Goal: Task Accomplishment & Management: Manage account settings

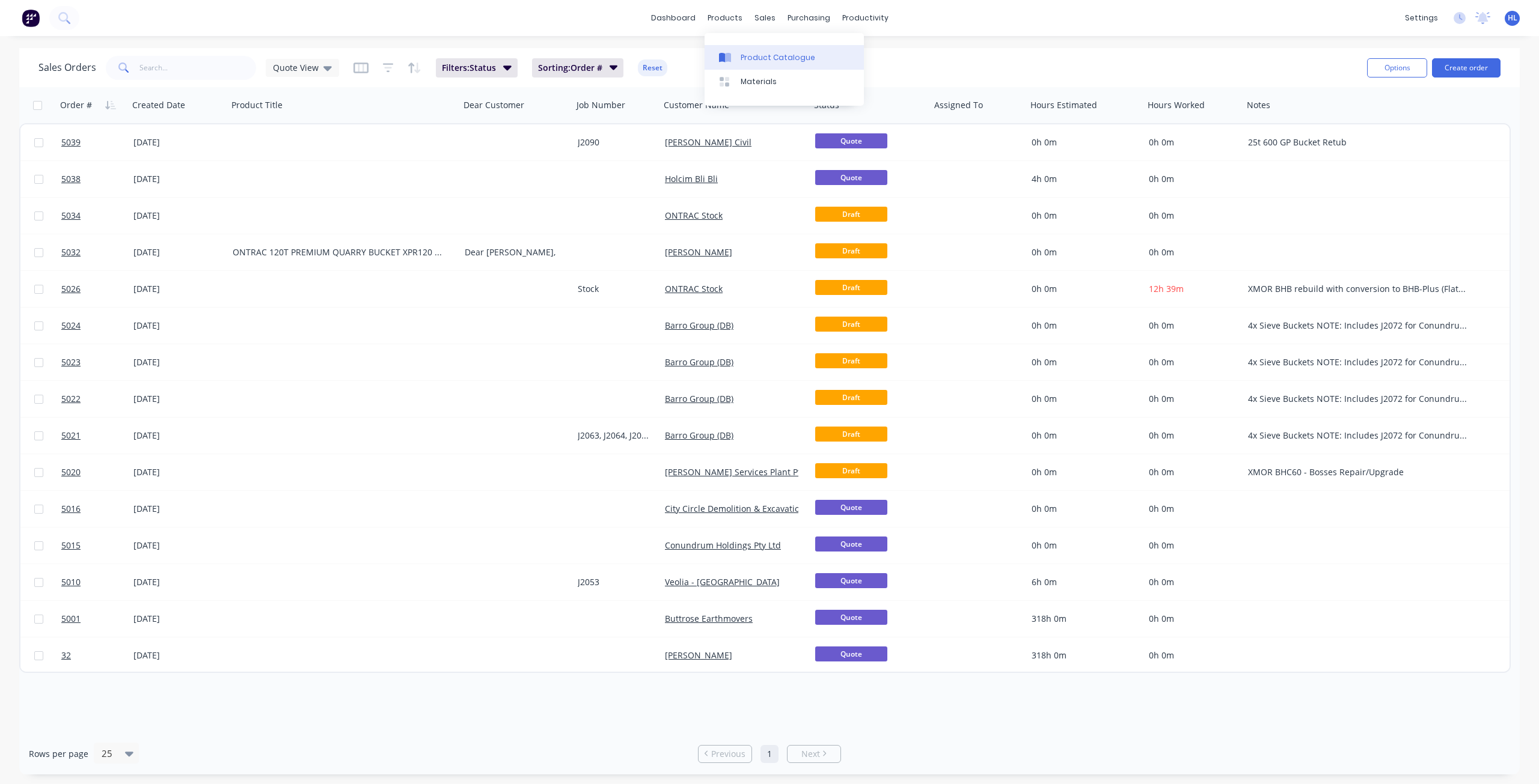
click at [755, 53] on div "Product Catalogue" at bounding box center [777, 58] width 74 height 11
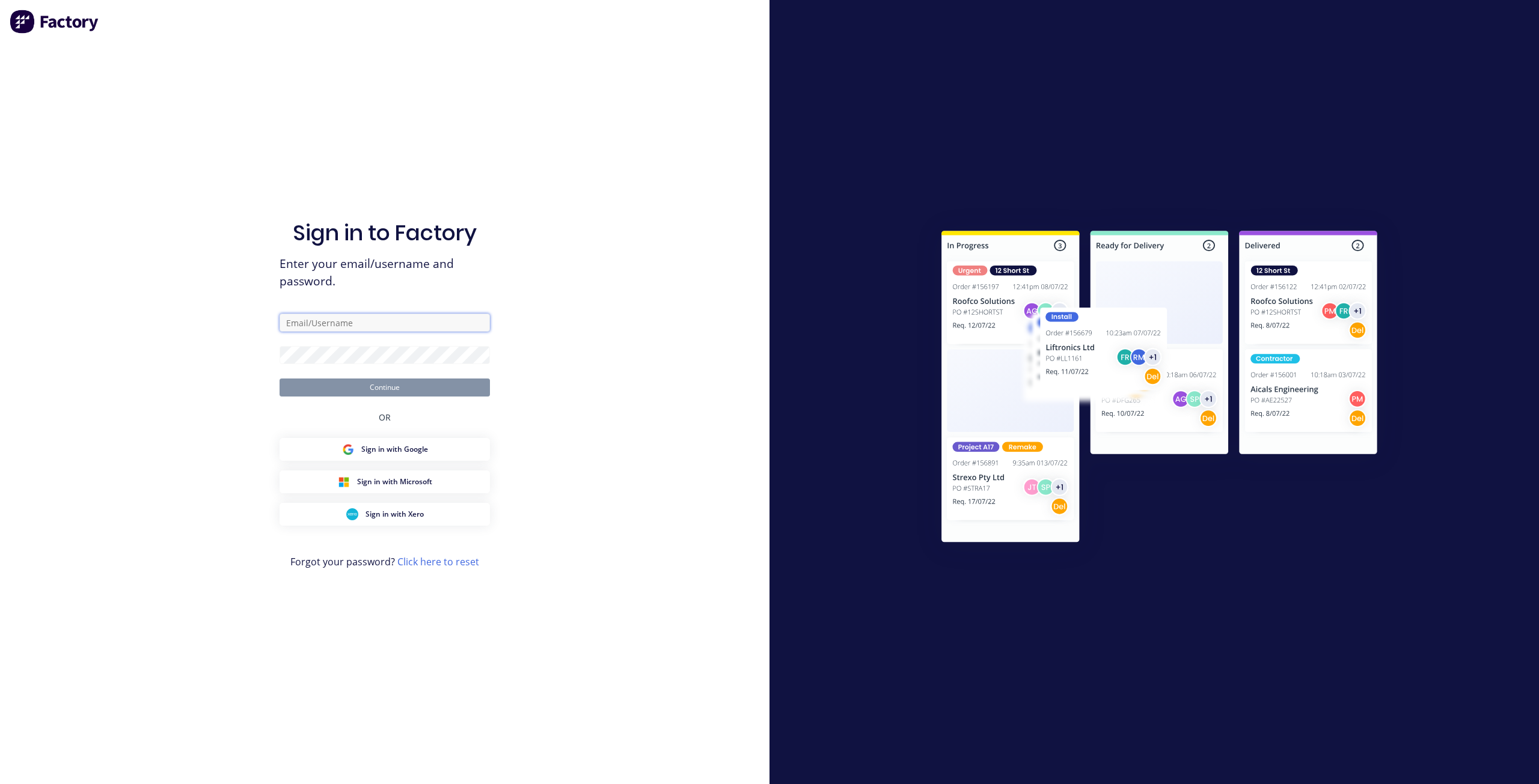
type input "[PERSON_NAME][EMAIL_ADDRESS][DOMAIN_NAME]"
click at [392, 397] on div "Sign in to Factory Enter your email/username and password. [PERSON_NAME][EMAIL_…" at bounding box center [385, 404] width 211 height 741
click at [393, 392] on button "Continue" at bounding box center [385, 388] width 211 height 18
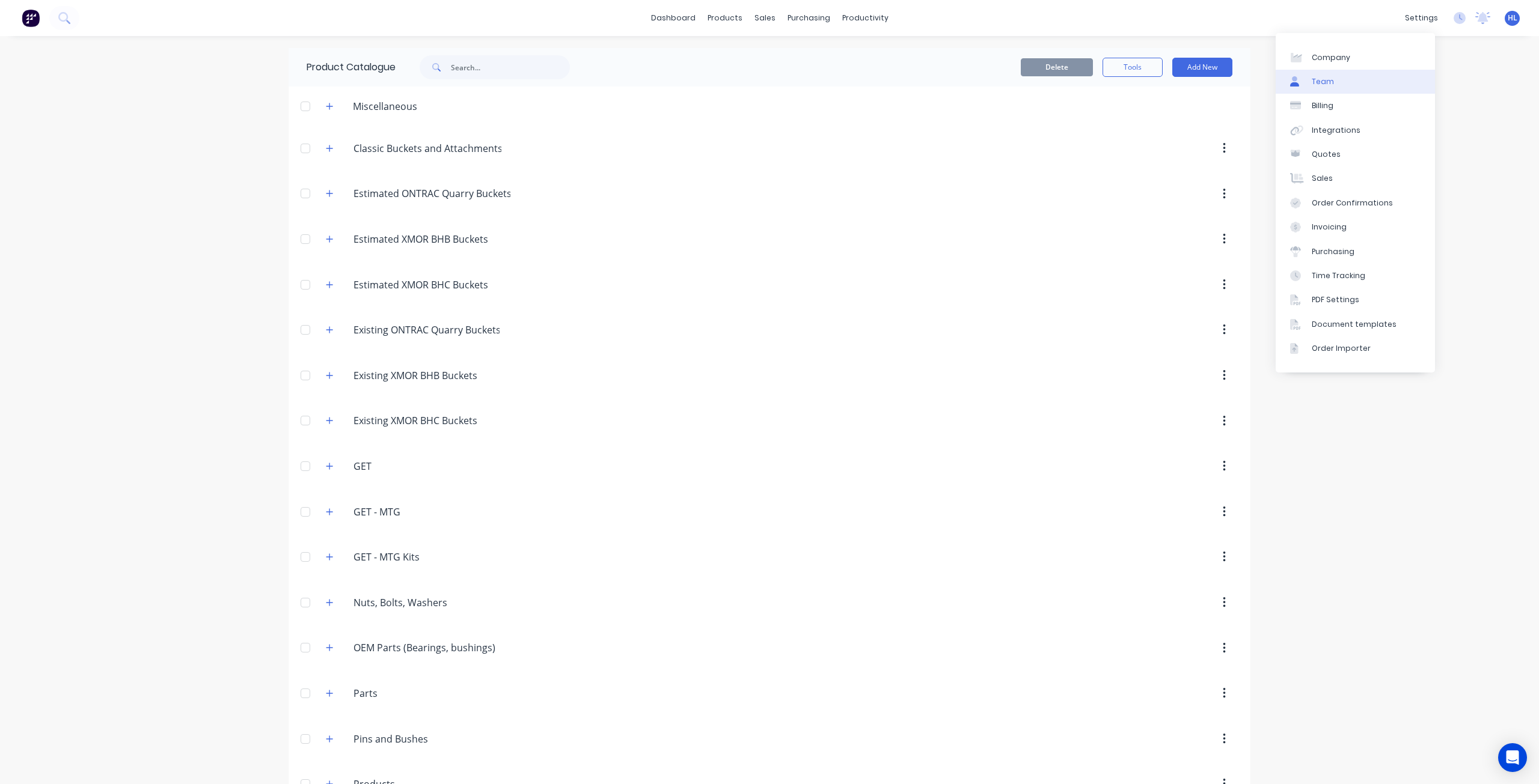
click at [1328, 85] on div "Team" at bounding box center [1323, 82] width 22 height 11
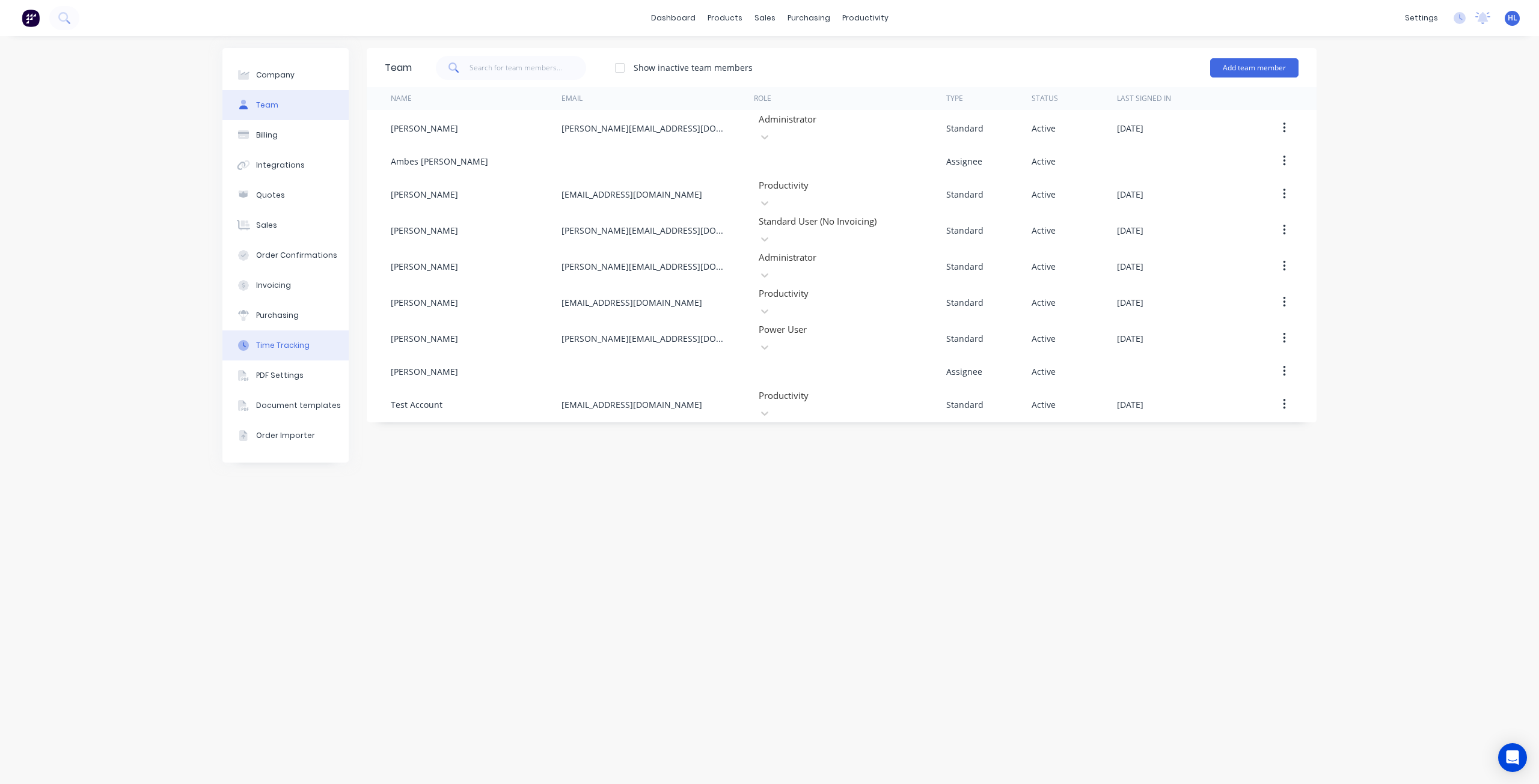
click at [291, 355] on button "Time Tracking" at bounding box center [286, 345] width 126 height 30
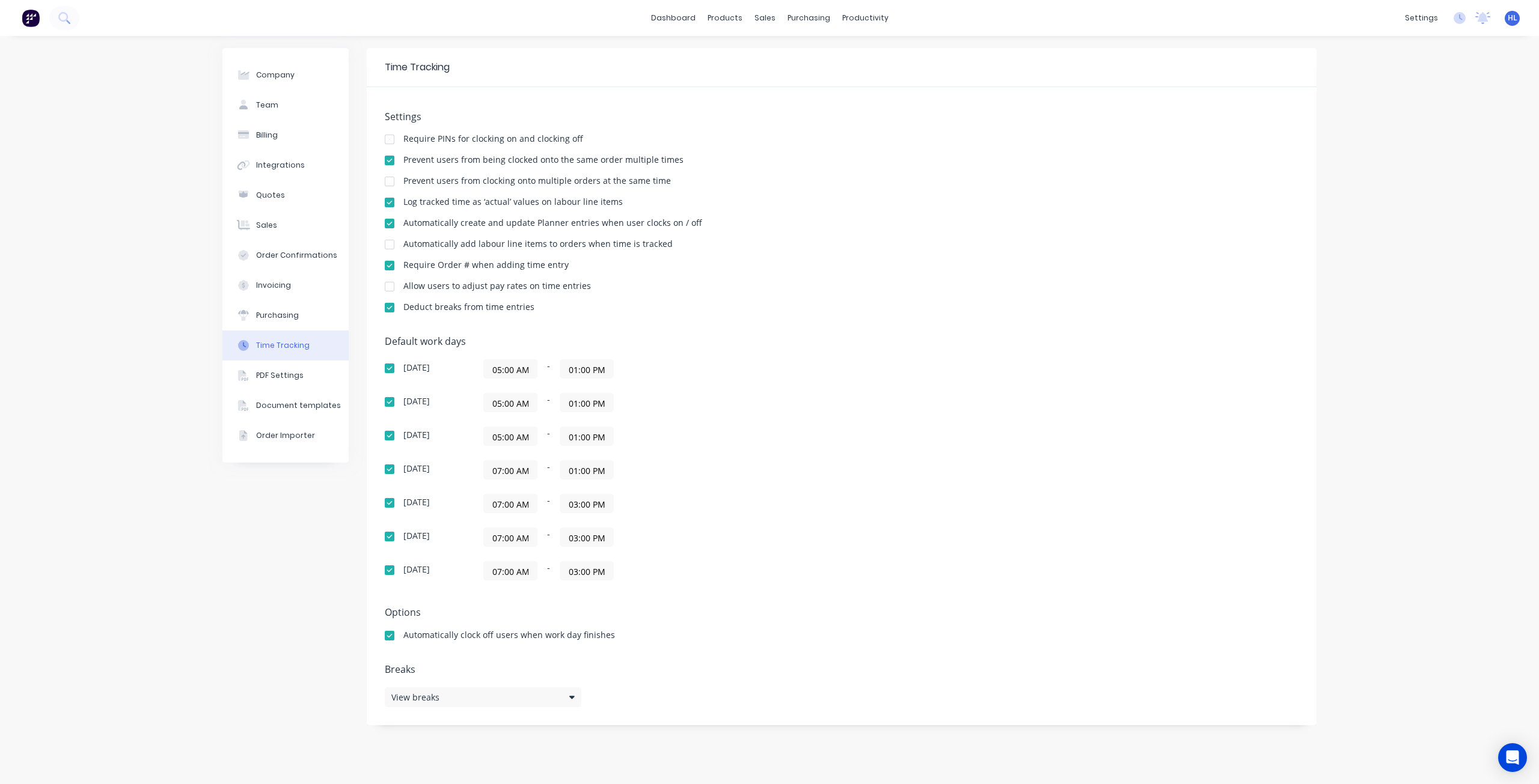
click at [503, 471] on input "07:00 AM" at bounding box center [511, 470] width 53 height 18
click at [511, 509] on div "05" at bounding box center [508, 514] width 30 height 21
type input "05:00 AM"
click at [763, 554] on div "[DATE] 05:00 AM - 01:00 PM [DATE] 05:00 AM - 01:00 PM [DATE] 05:00 AM - 01:00 P…" at bounding box center [595, 470] width 421 height 221
click at [511, 506] on input "07:00 AM" at bounding box center [511, 503] width 53 height 18
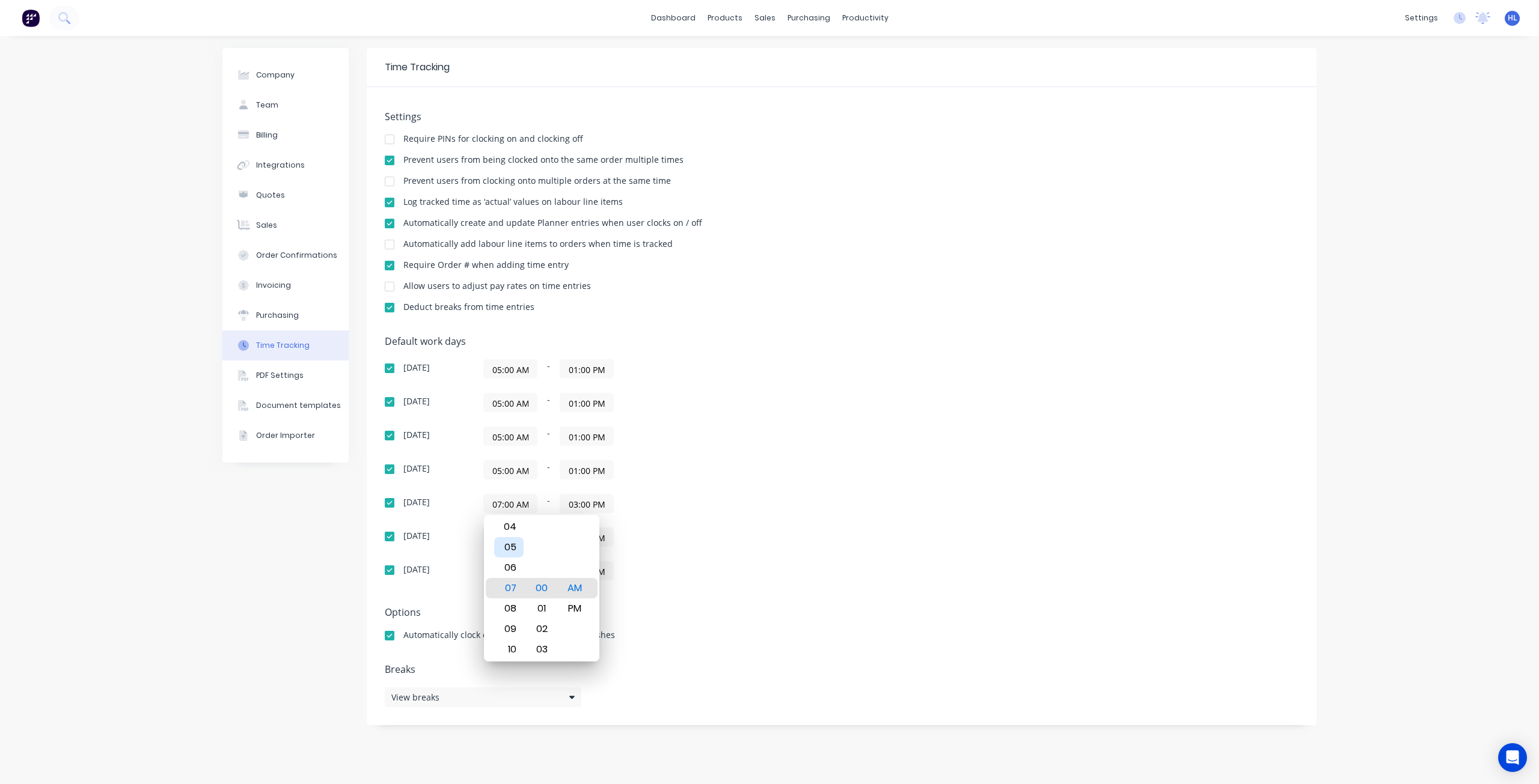
click at [517, 548] on div "05" at bounding box center [508, 548] width 30 height 21
type input "05:00 AM"
click at [585, 507] on input "03:00 PM" at bounding box center [586, 503] width 53 height 18
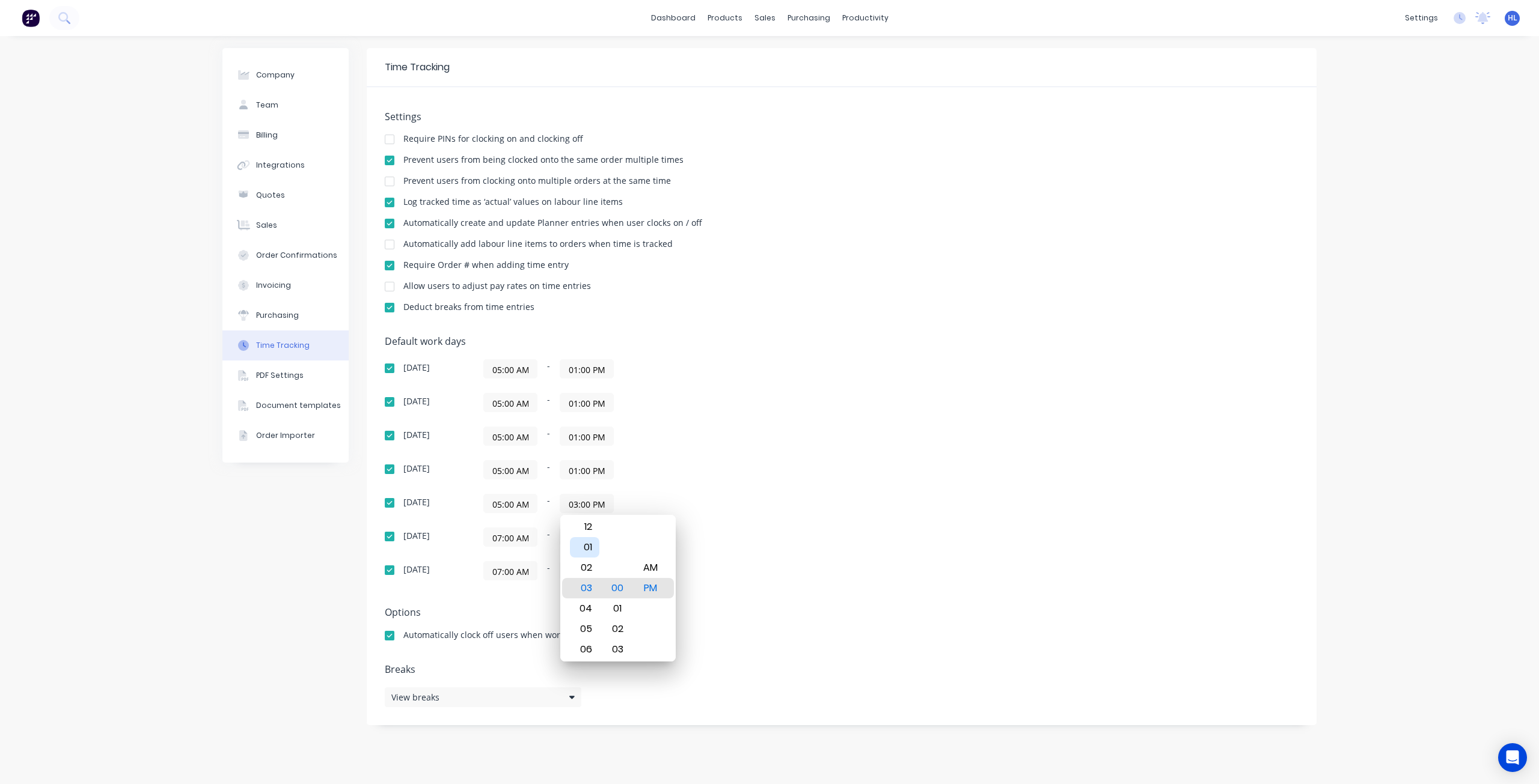
click at [587, 544] on div "01" at bounding box center [584, 548] width 30 height 21
type input "01:00 PM"
click at [523, 536] on input "07:00 AM" at bounding box center [511, 537] width 53 height 18
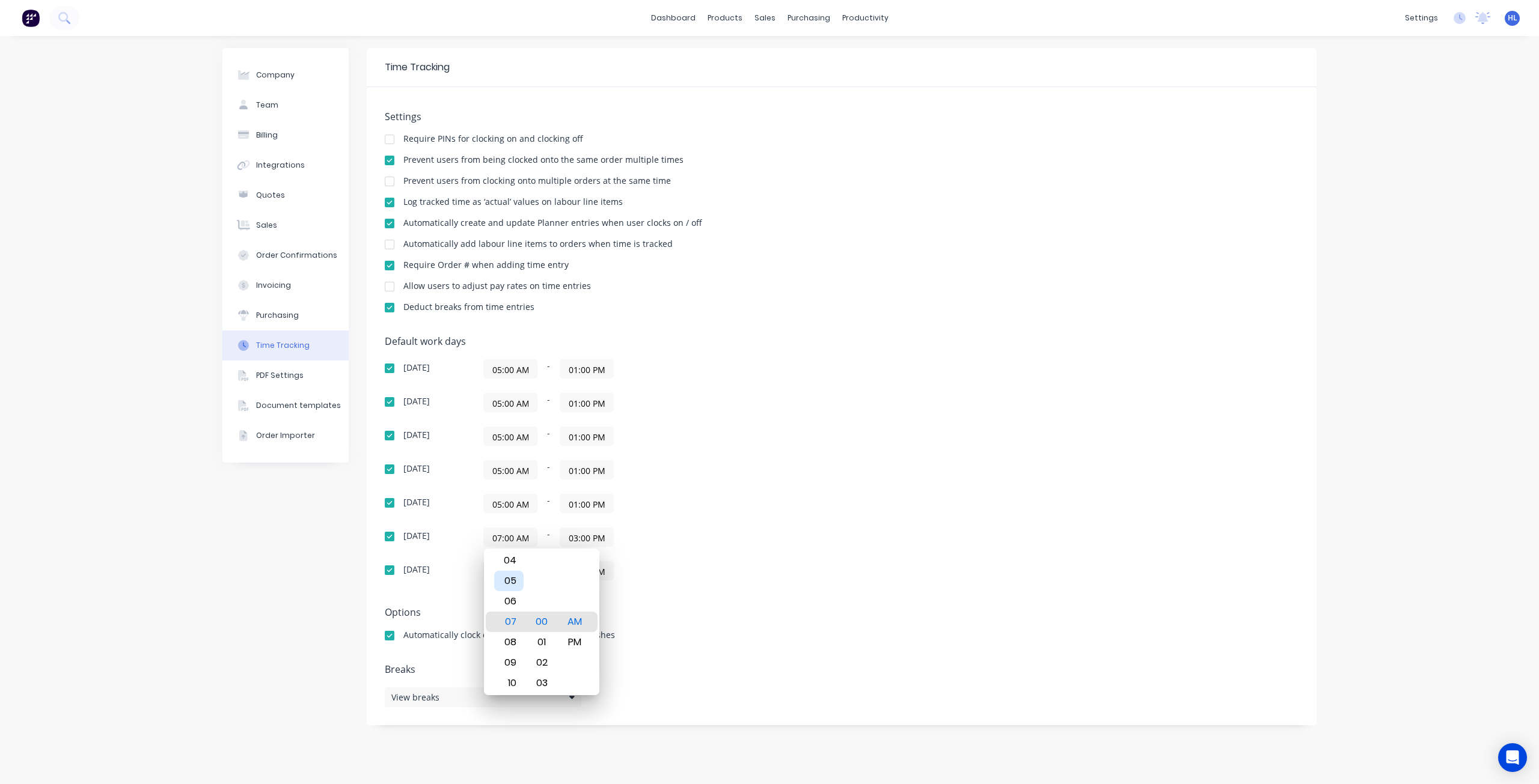
click at [514, 580] on div "05" at bounding box center [508, 581] width 30 height 21
type input "05:00 AM"
click at [588, 542] on input "03:00 PM" at bounding box center [586, 537] width 53 height 18
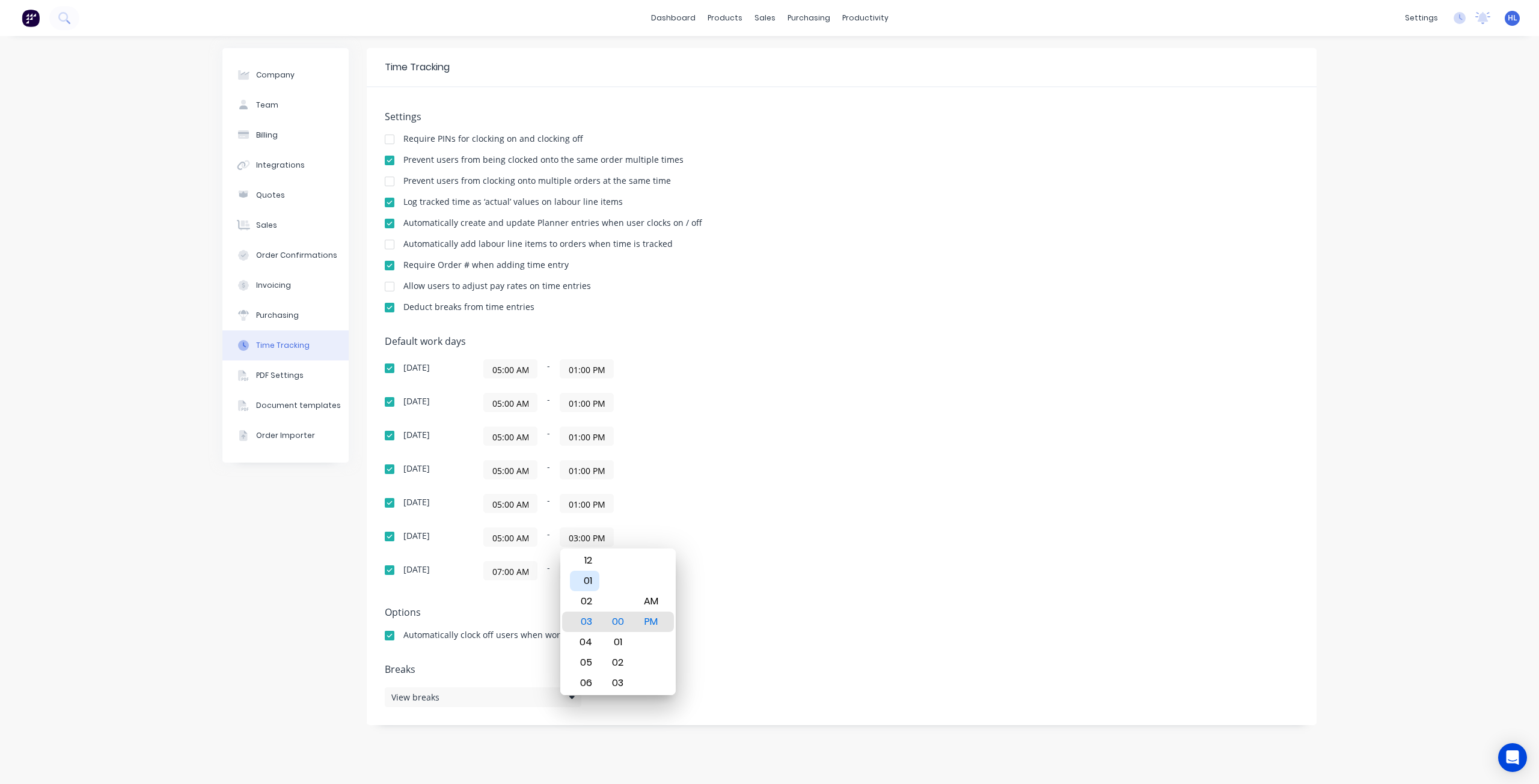
click at [590, 577] on div "01" at bounding box center [584, 581] width 30 height 21
type input "01:00 PM"
click at [511, 577] on input "07:00 AM" at bounding box center [511, 571] width 53 height 18
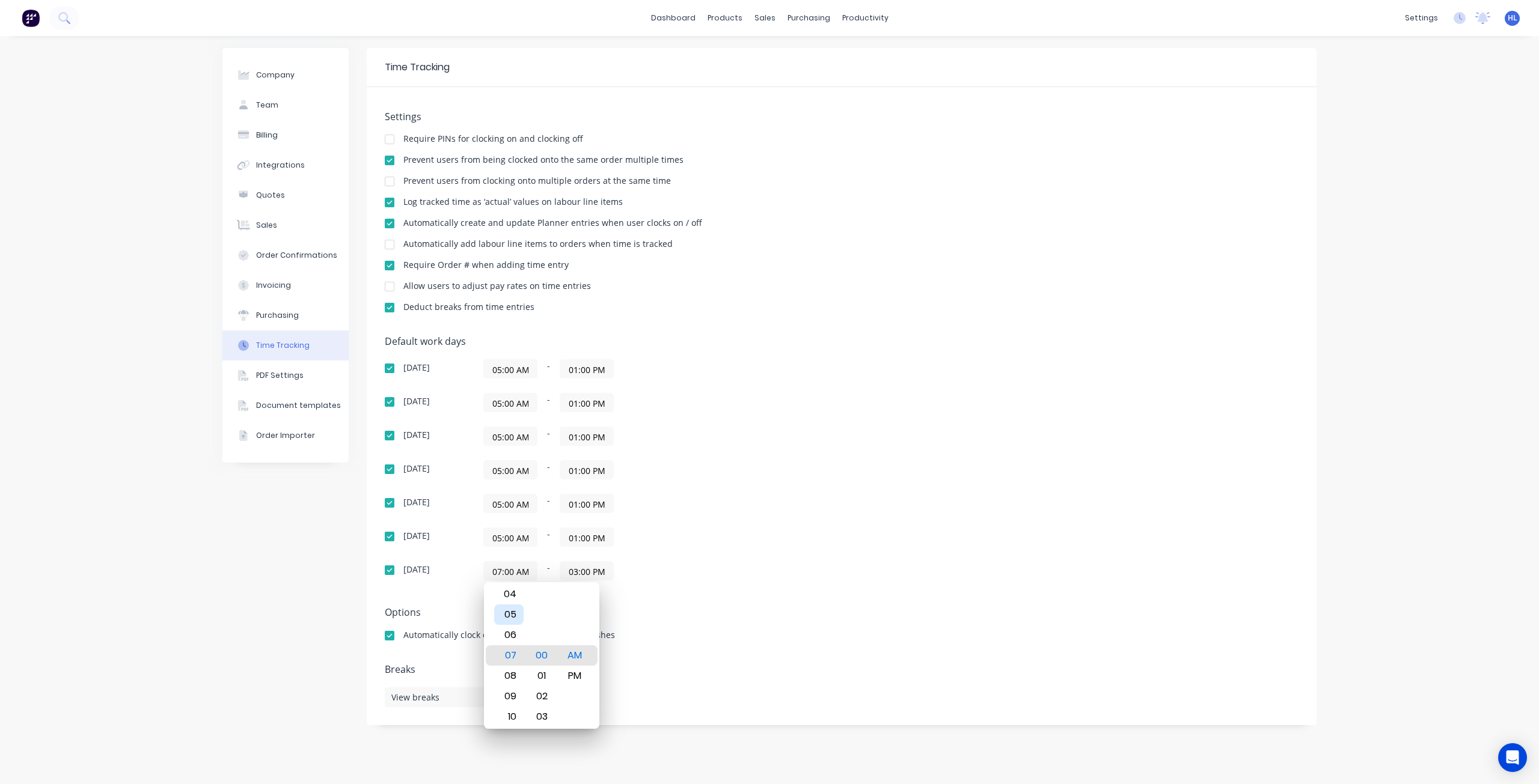
click at [515, 611] on div "05" at bounding box center [508, 615] width 30 height 21
type input "05:00 AM"
click at [582, 574] on input "03:00 PM" at bounding box center [586, 571] width 53 height 18
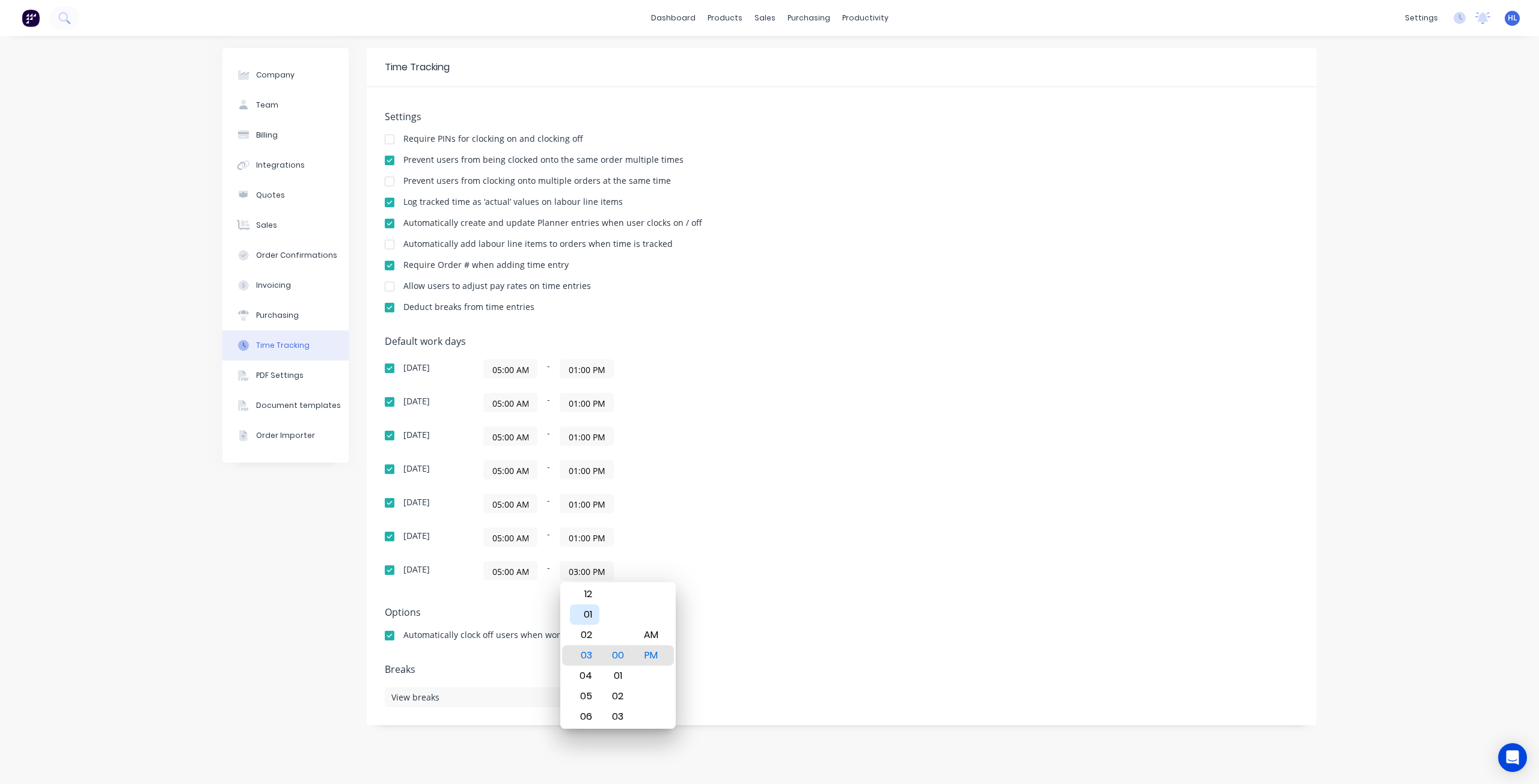
click at [586, 617] on div "01" at bounding box center [584, 615] width 30 height 21
type input "01:00 PM"
click at [834, 578] on div "Default work days [DATE] 05:00 AM - 01:00 PM [DATE] 05:00 AM - 01:00 PM [DATE] …" at bounding box center [841, 465] width 914 height 259
click at [726, 392] on div "[DATE] 05:00 AM - 01:00 PM [DATE] 05:00 AM - 01:00 PM [DATE] 05:00 AM - 01:00 P…" at bounding box center [595, 470] width 421 height 221
click at [325, 640] on div "Company Team Billing Integrations Quotes Sales Order Confirmations Invoicing Pu…" at bounding box center [286, 410] width 126 height 724
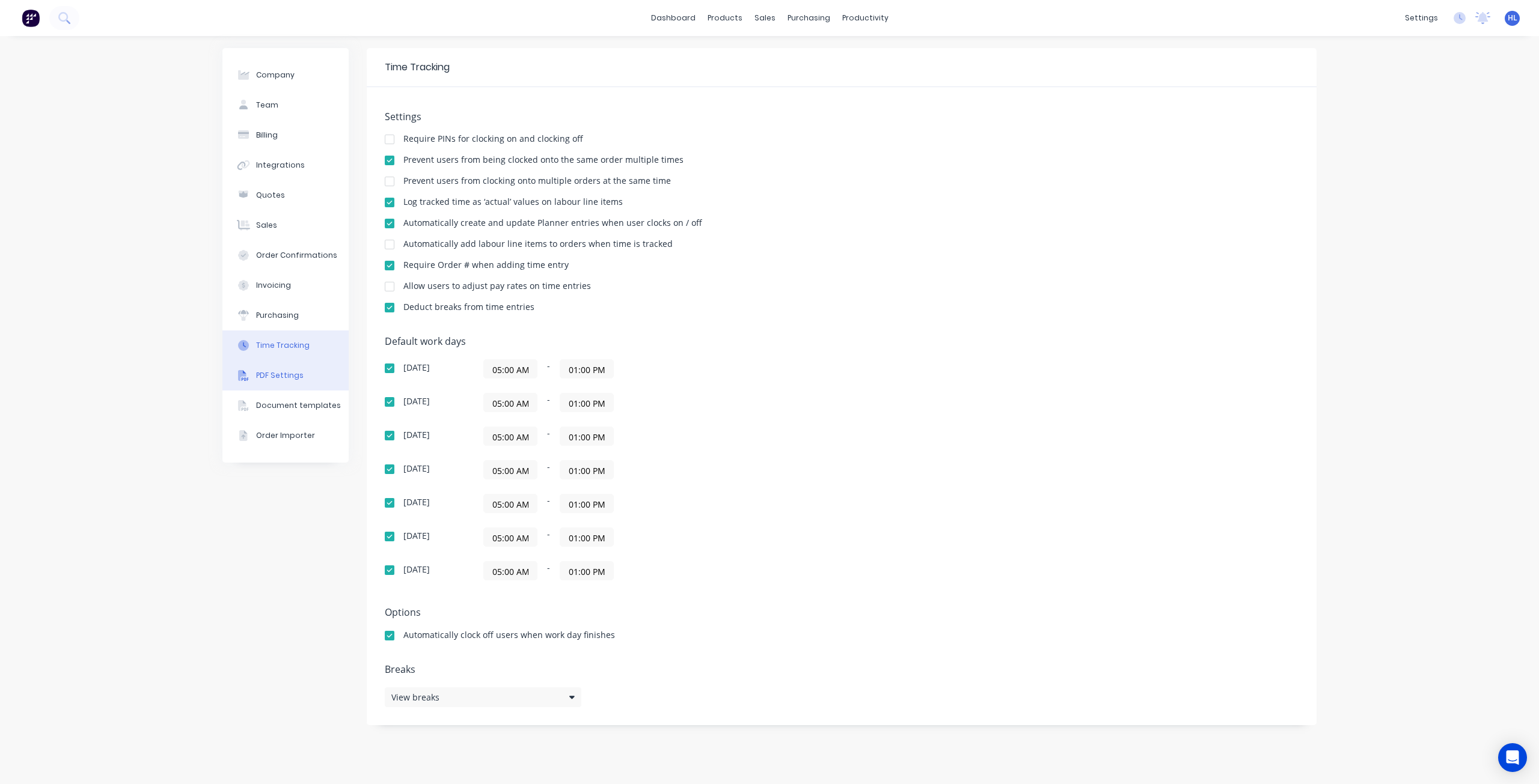
click at [273, 369] on button "PDF Settings" at bounding box center [286, 376] width 126 height 30
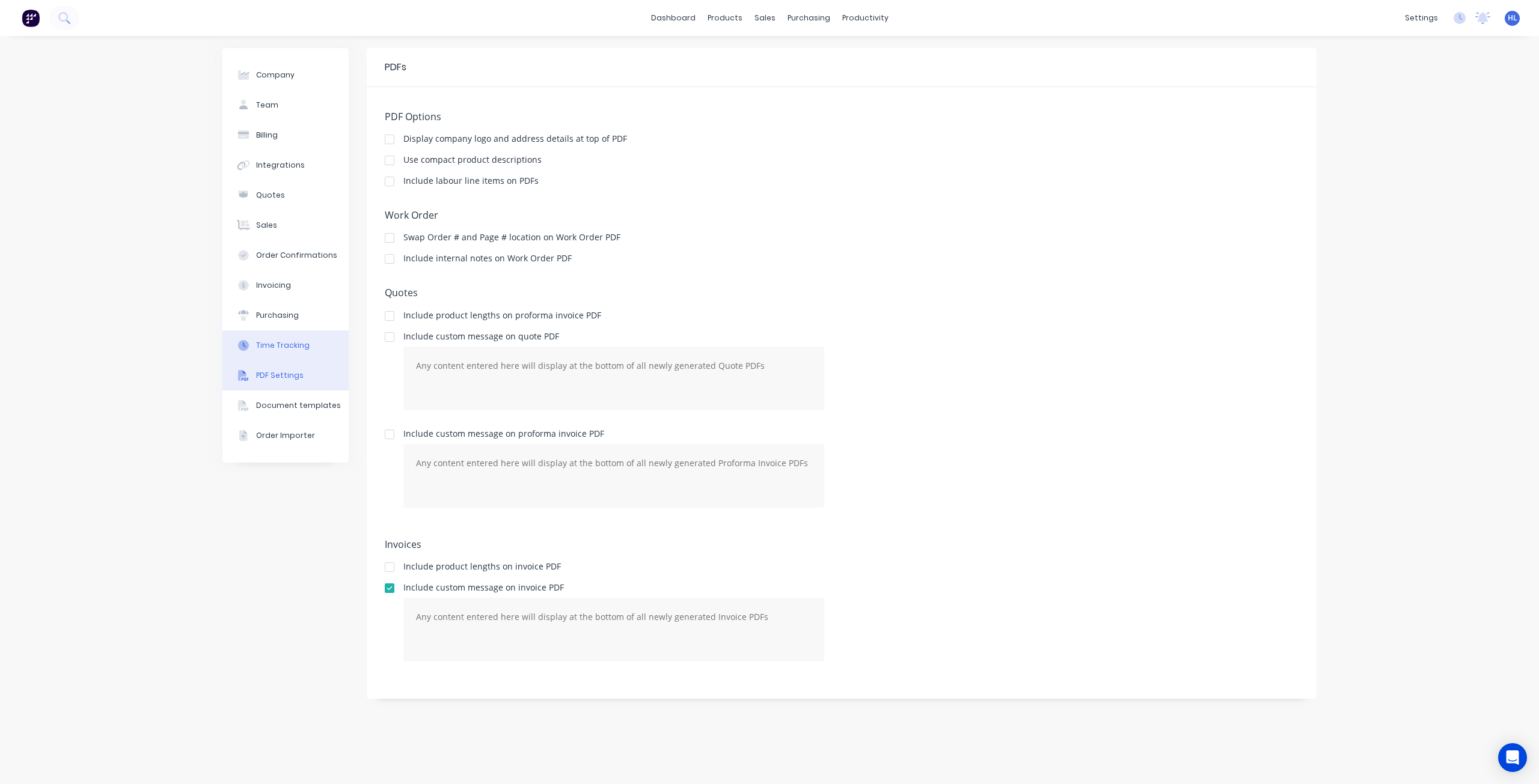
click at [286, 345] on div "Time Tracking" at bounding box center [282, 346] width 53 height 11
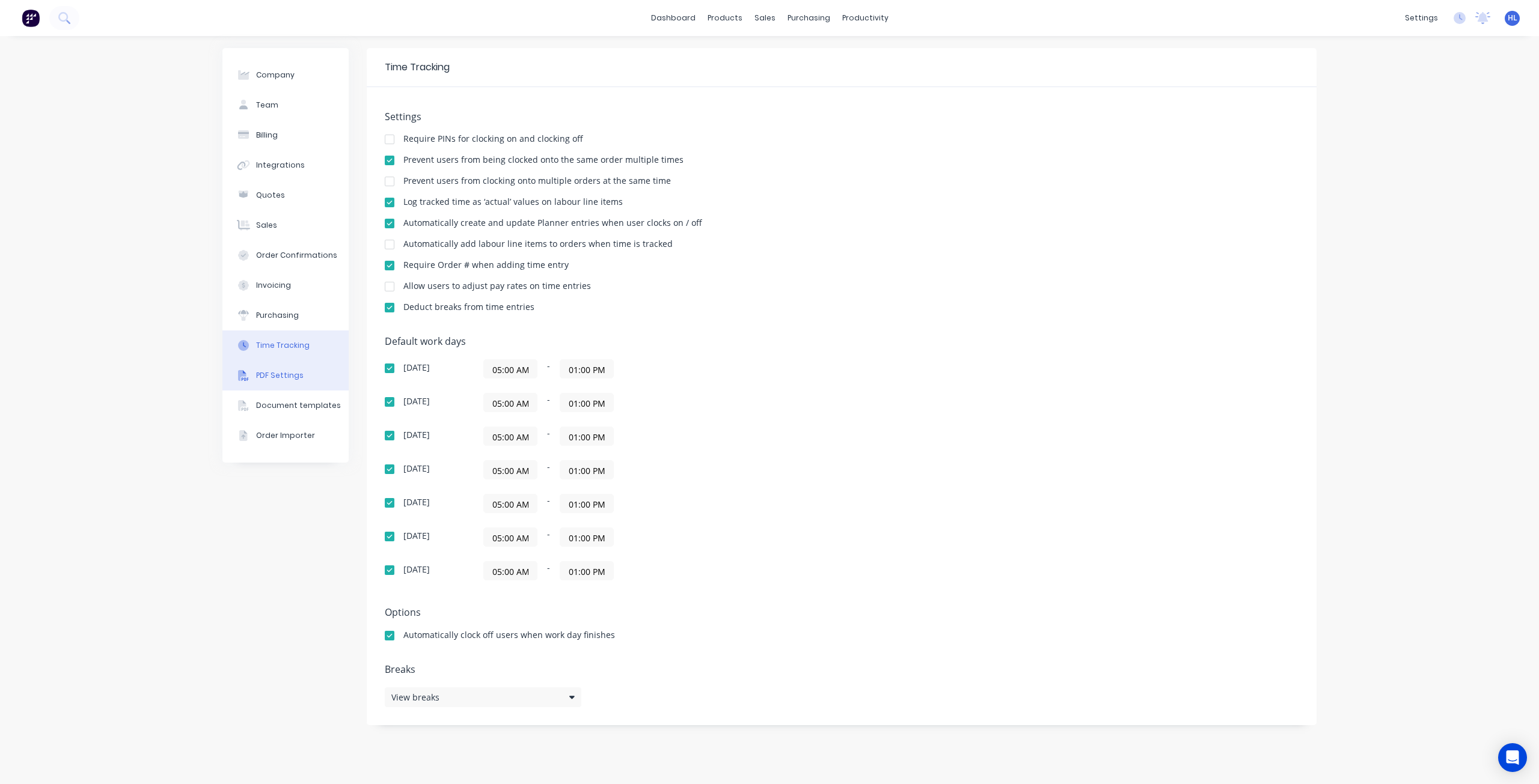
click at [291, 377] on div "PDF Settings" at bounding box center [280, 376] width 48 height 11
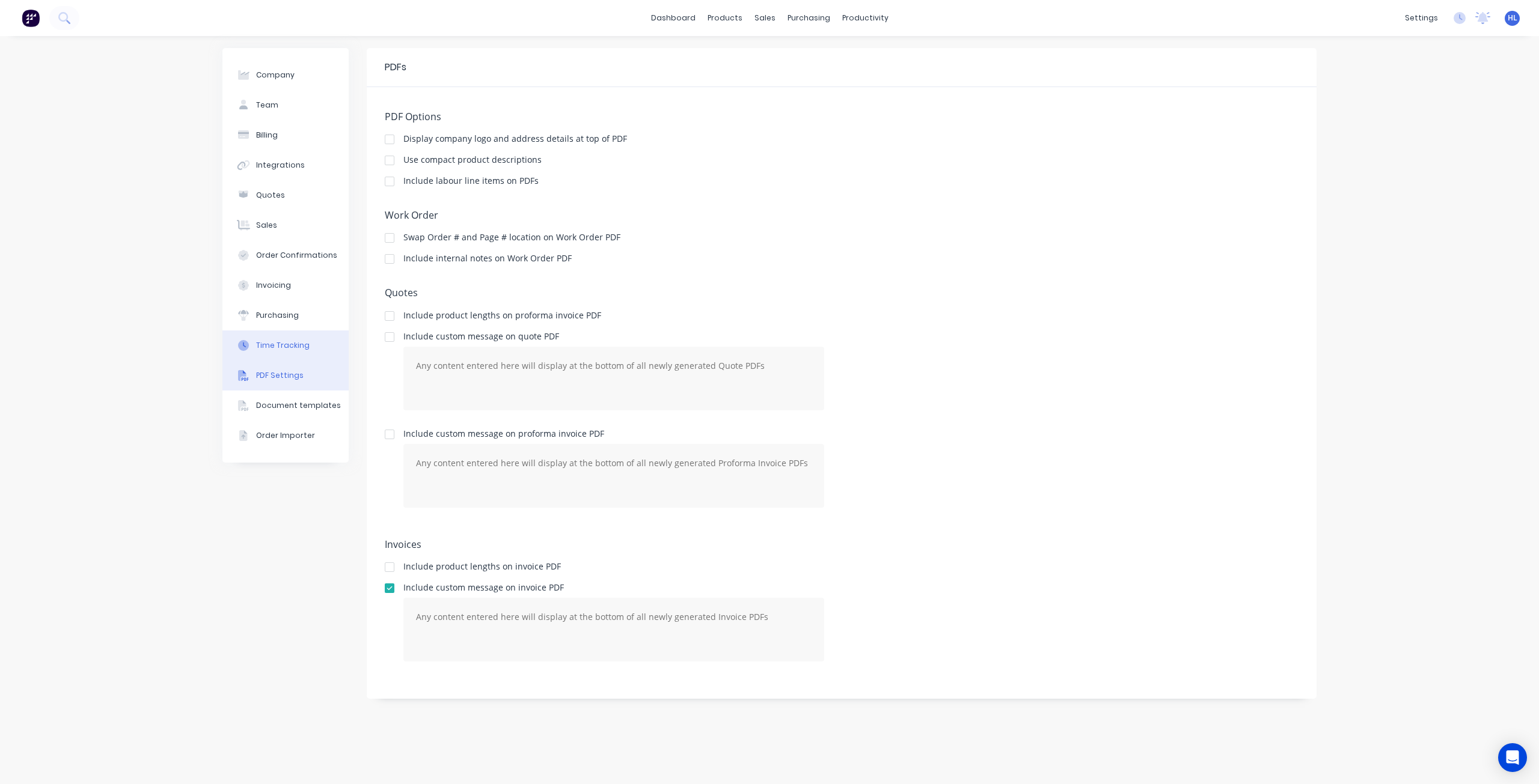
click at [295, 351] on button "Time Tracking" at bounding box center [286, 345] width 126 height 30
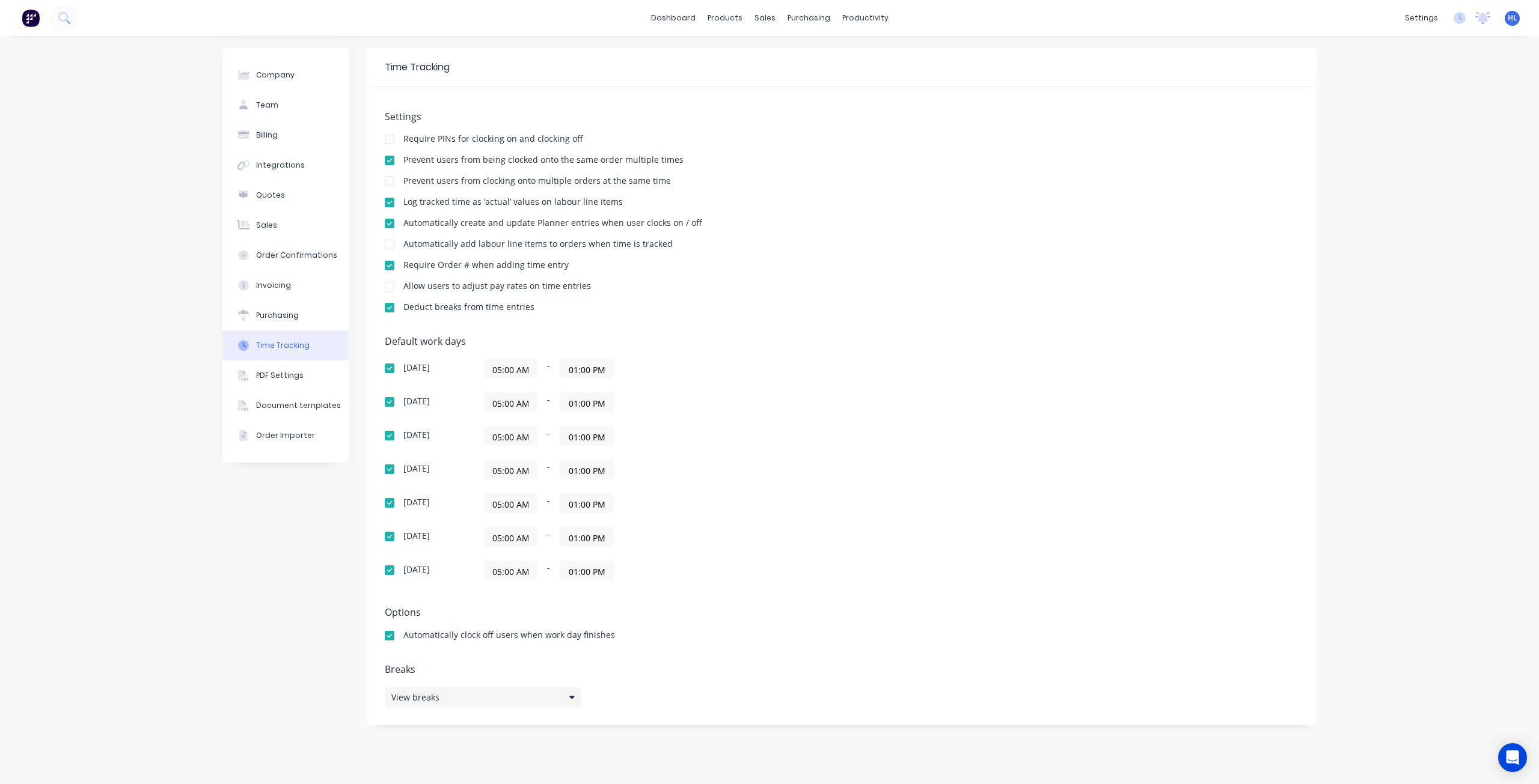
click at [423, 703] on span "View breaks" at bounding box center [416, 698] width 48 height 13
click at [414, 721] on div "Settings Require PINs for clocking on and clocking off Prevent users from being…" at bounding box center [842, 406] width 950 height 638
click at [316, 308] on button "Purchasing" at bounding box center [286, 316] width 126 height 30
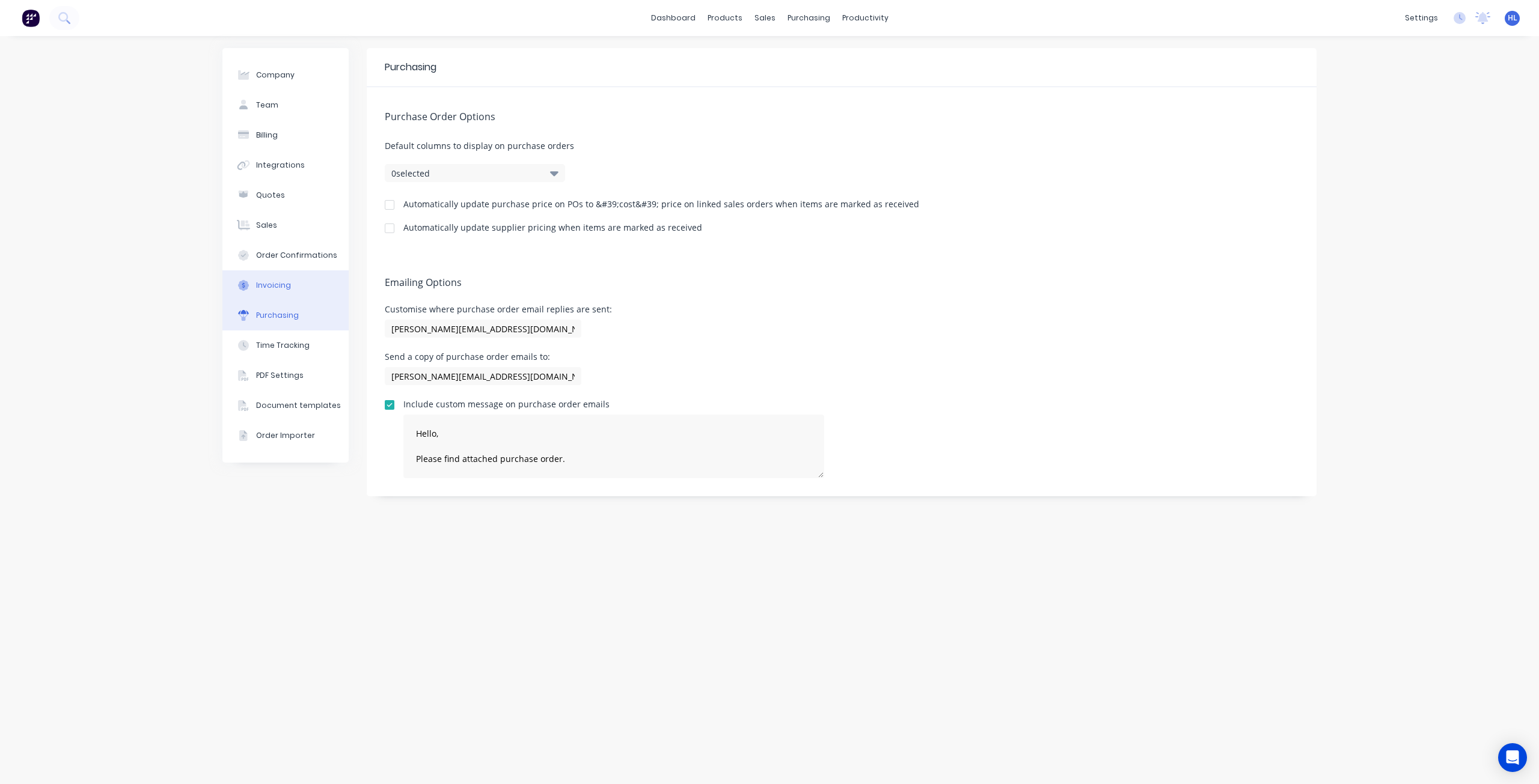
click at [306, 282] on button "Invoicing" at bounding box center [286, 286] width 126 height 30
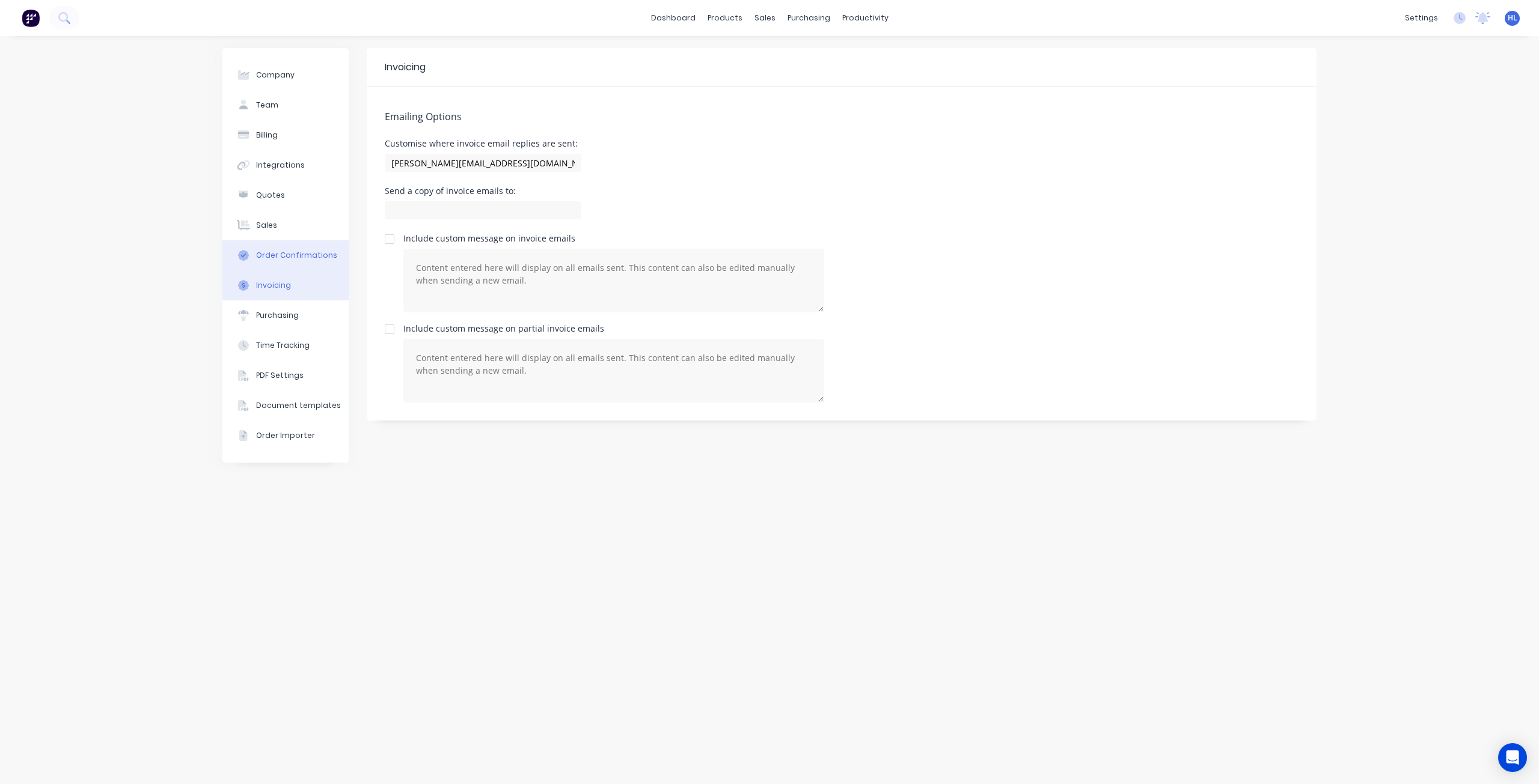
click at [300, 255] on div "Order Confirmations" at bounding box center [297, 255] width 81 height 11
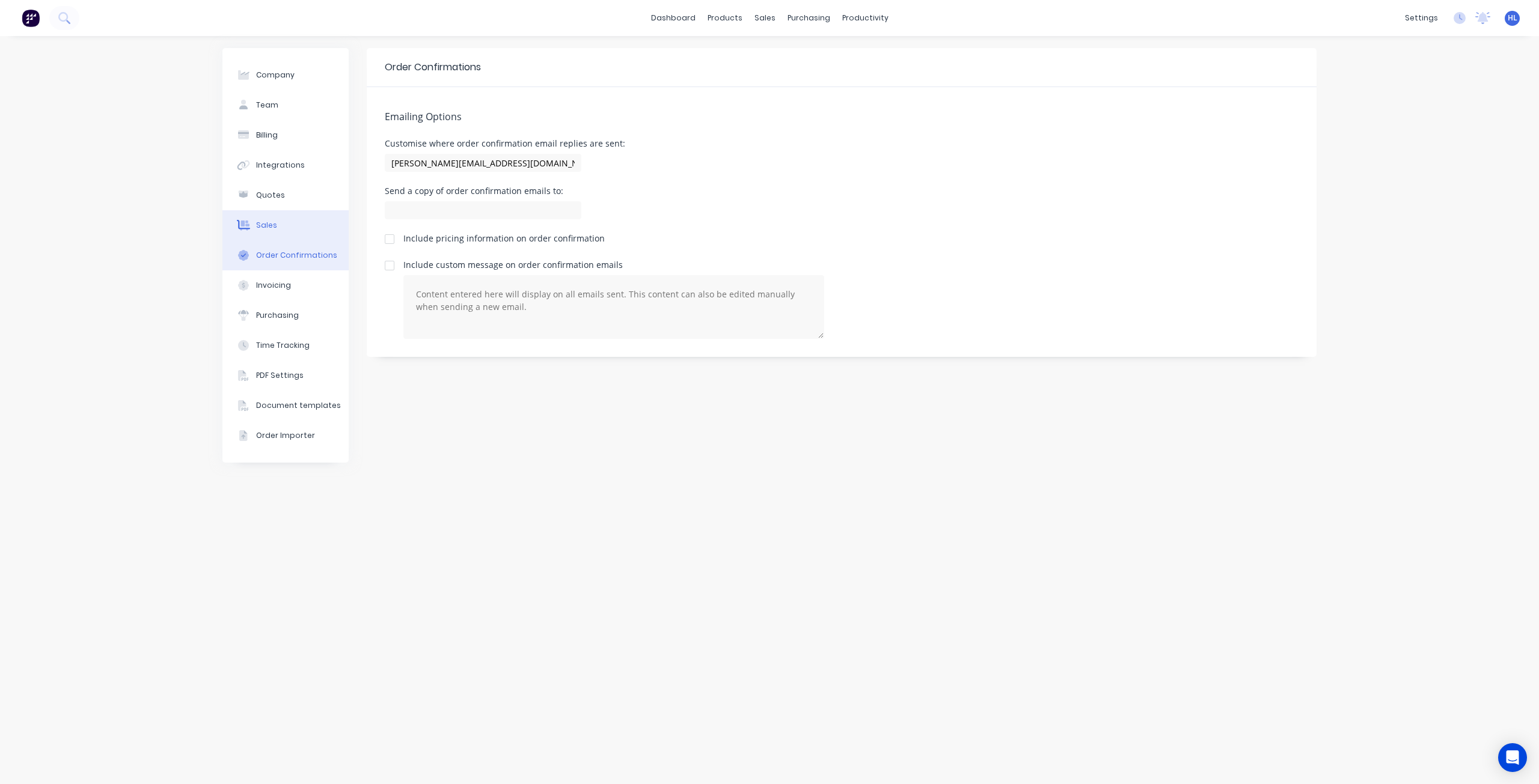
click at [295, 233] on button "Sales" at bounding box center [286, 226] width 126 height 30
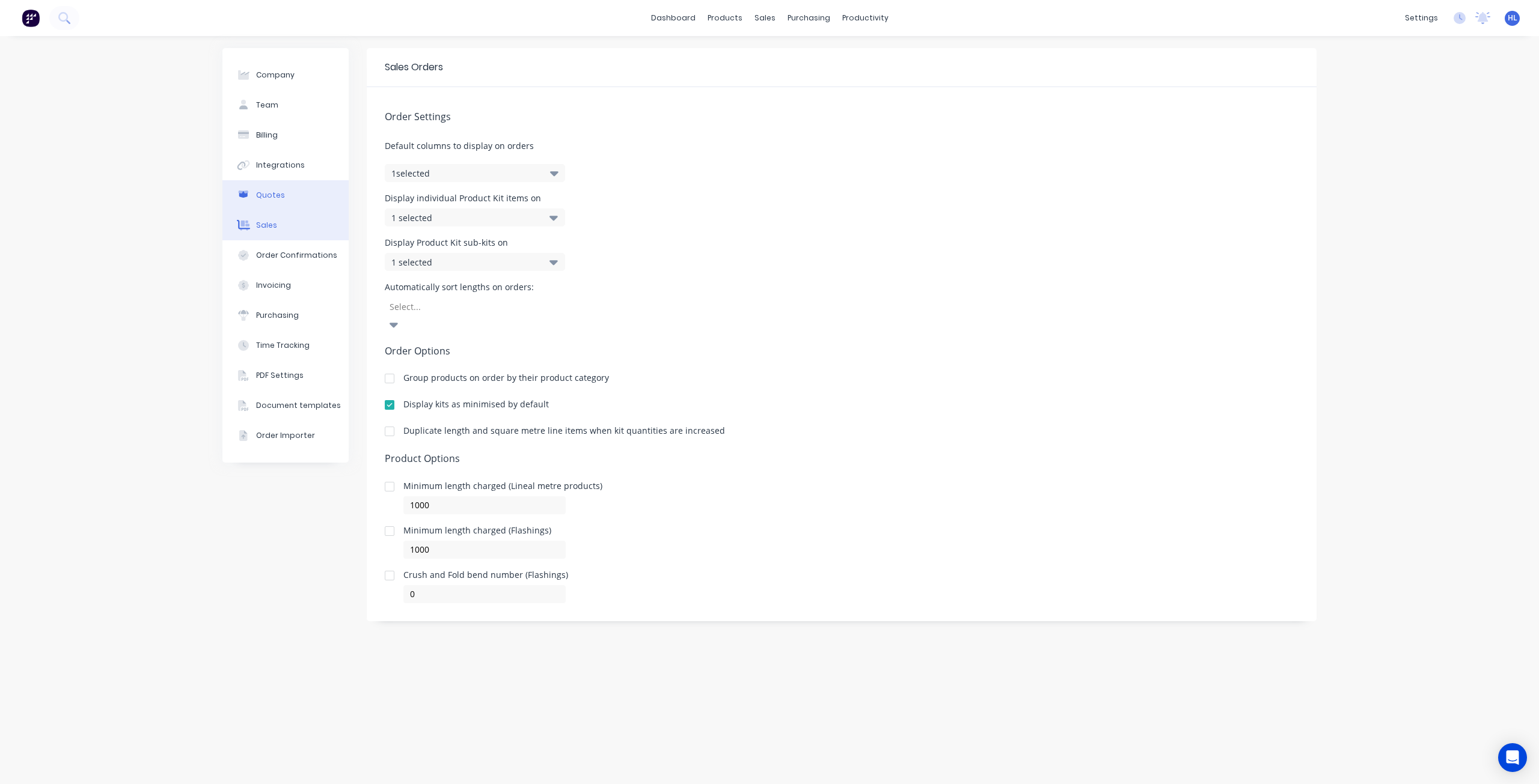
click at [286, 202] on button "Quotes" at bounding box center [286, 195] width 126 height 30
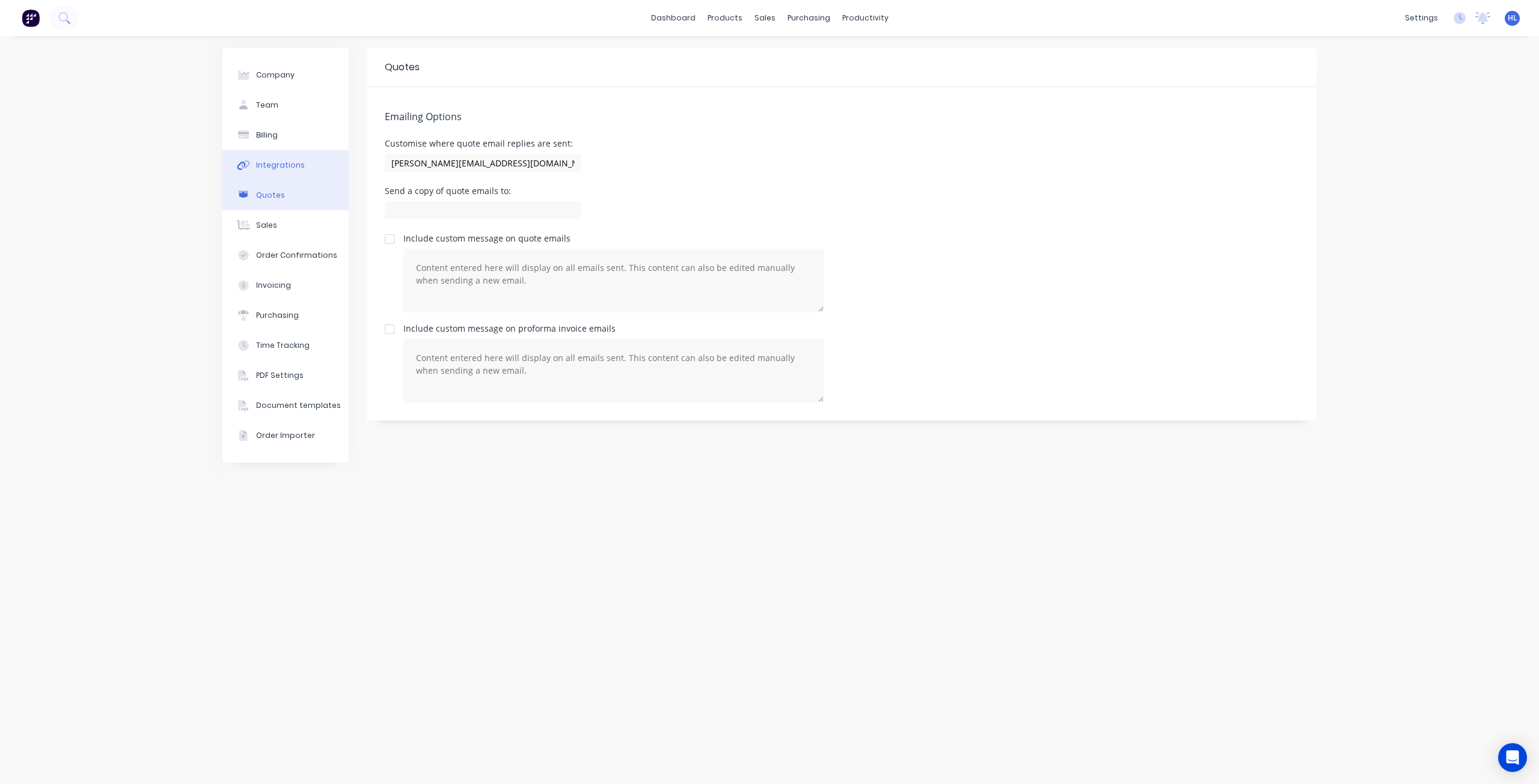
click at [295, 172] on button "Integrations" at bounding box center [286, 165] width 126 height 30
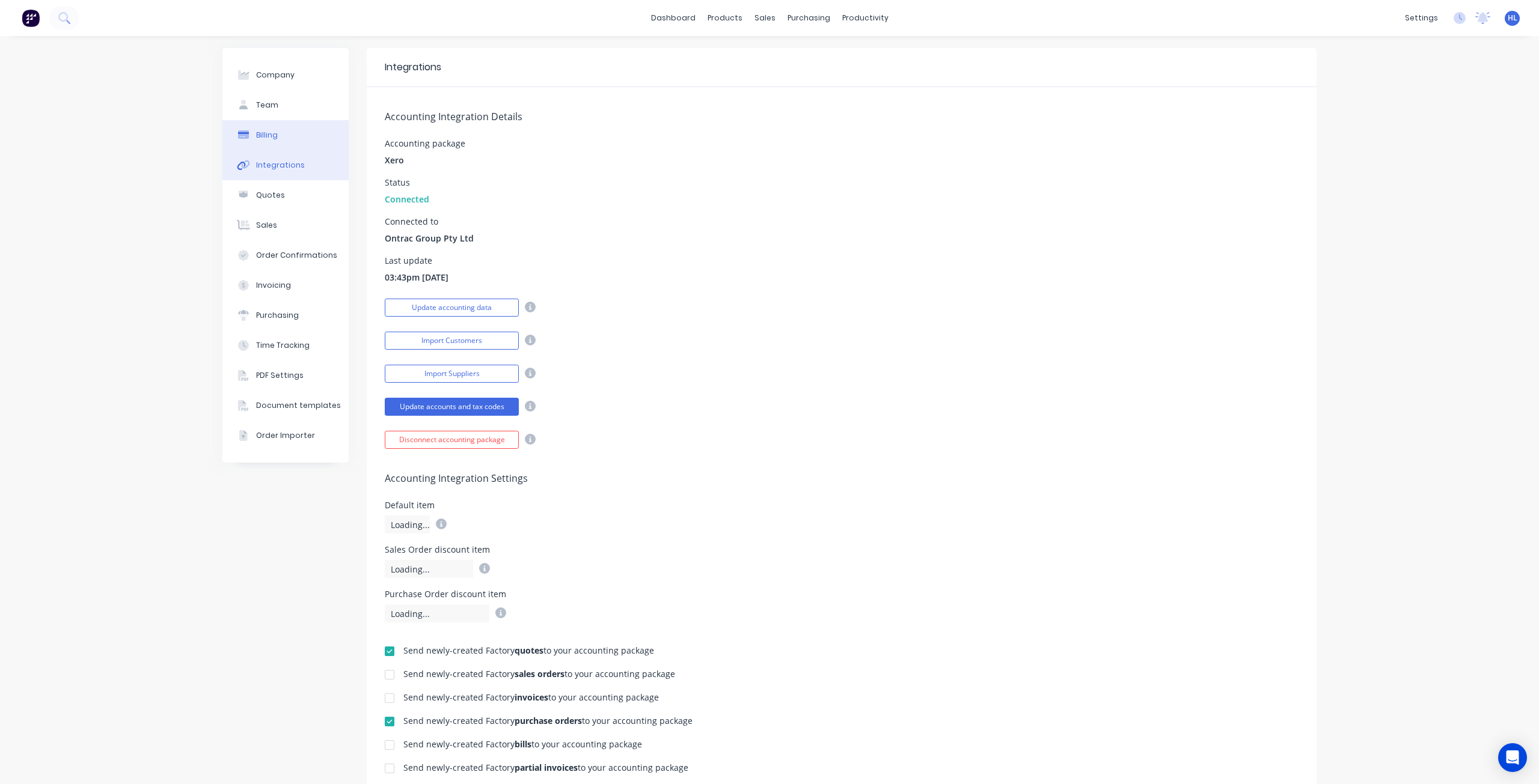
click at [286, 138] on button "Billing" at bounding box center [286, 136] width 126 height 30
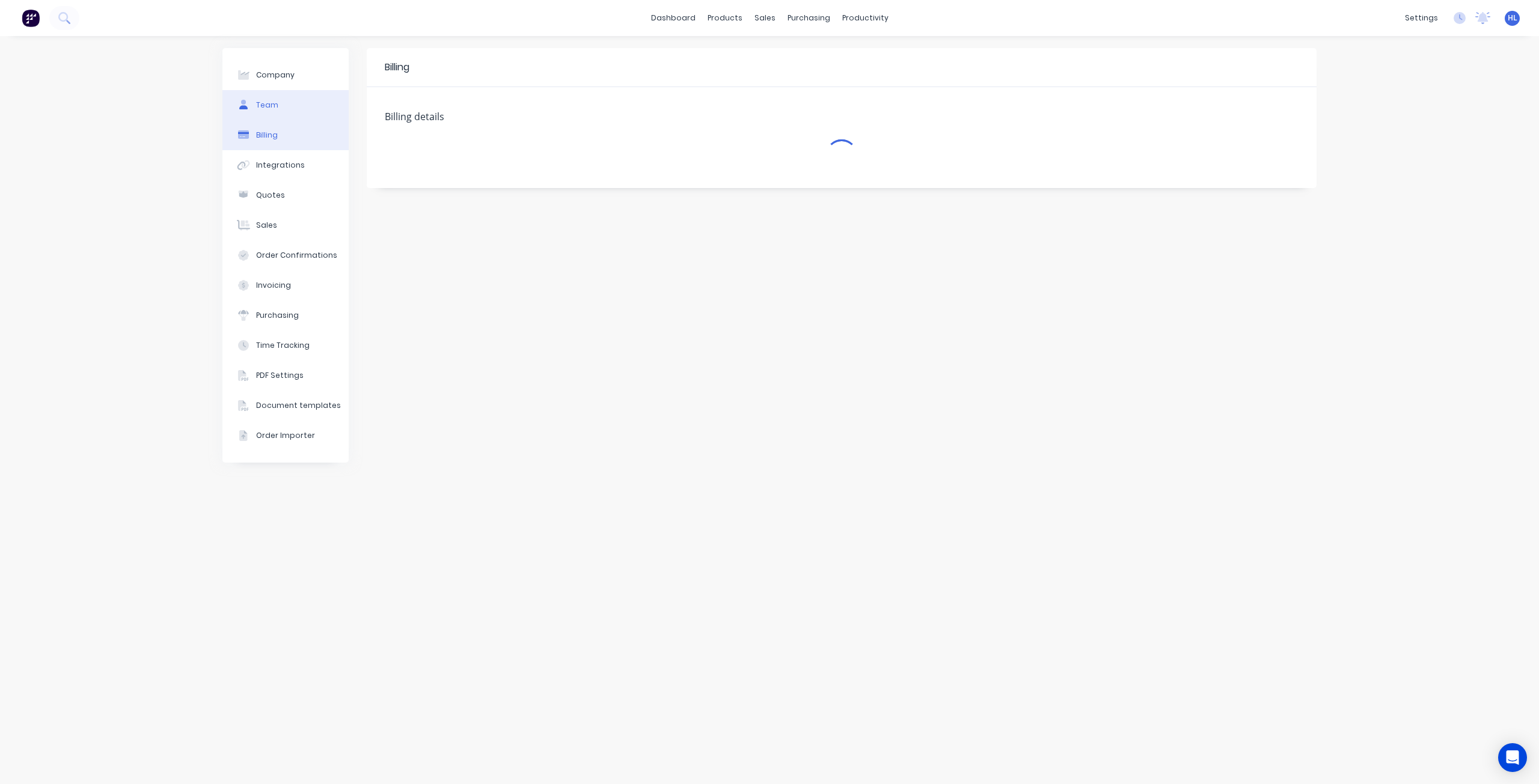
click at [282, 101] on button "Team" at bounding box center [286, 105] width 126 height 30
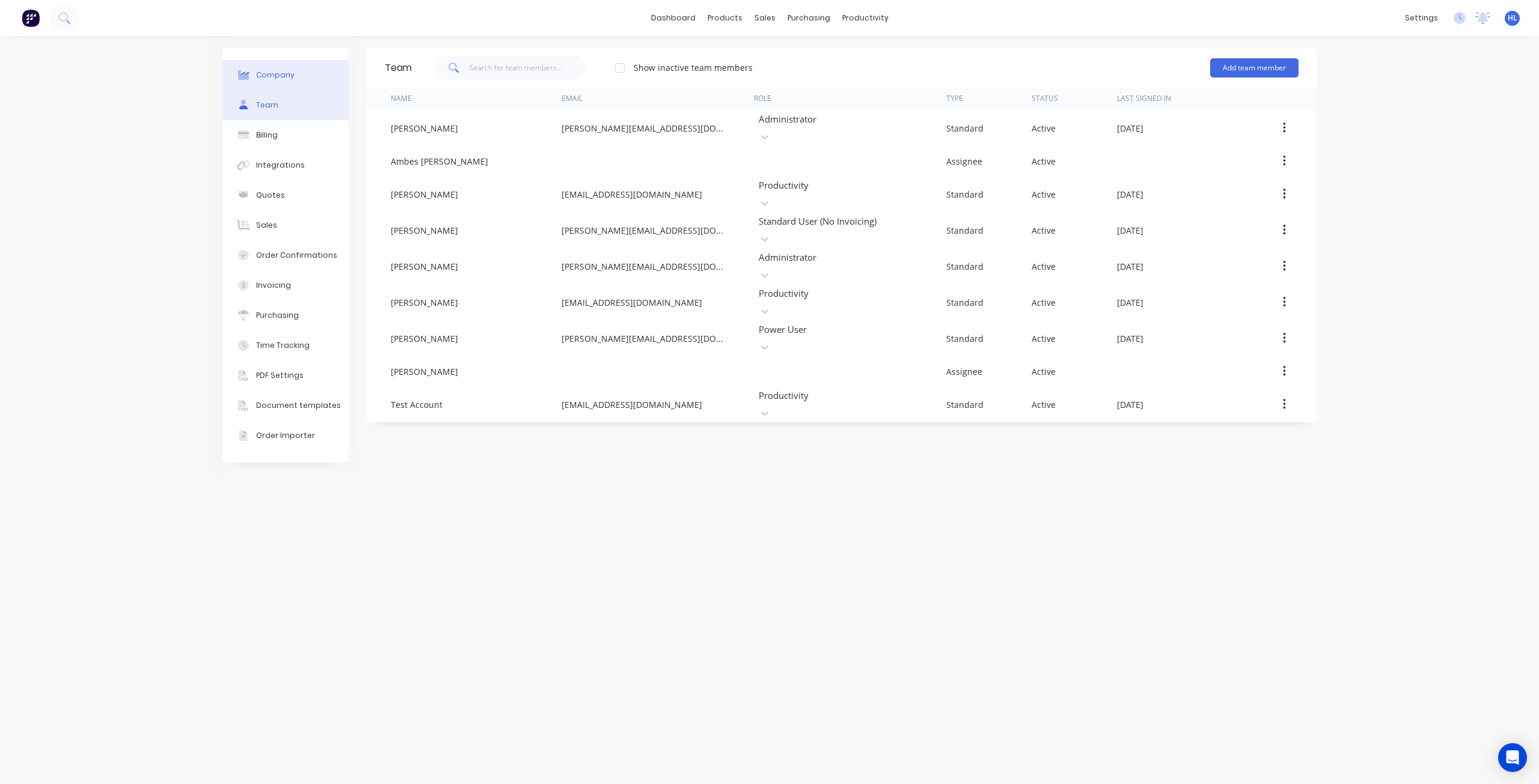
click at [283, 71] on div "Company" at bounding box center [275, 75] width 38 height 11
select select "AU"
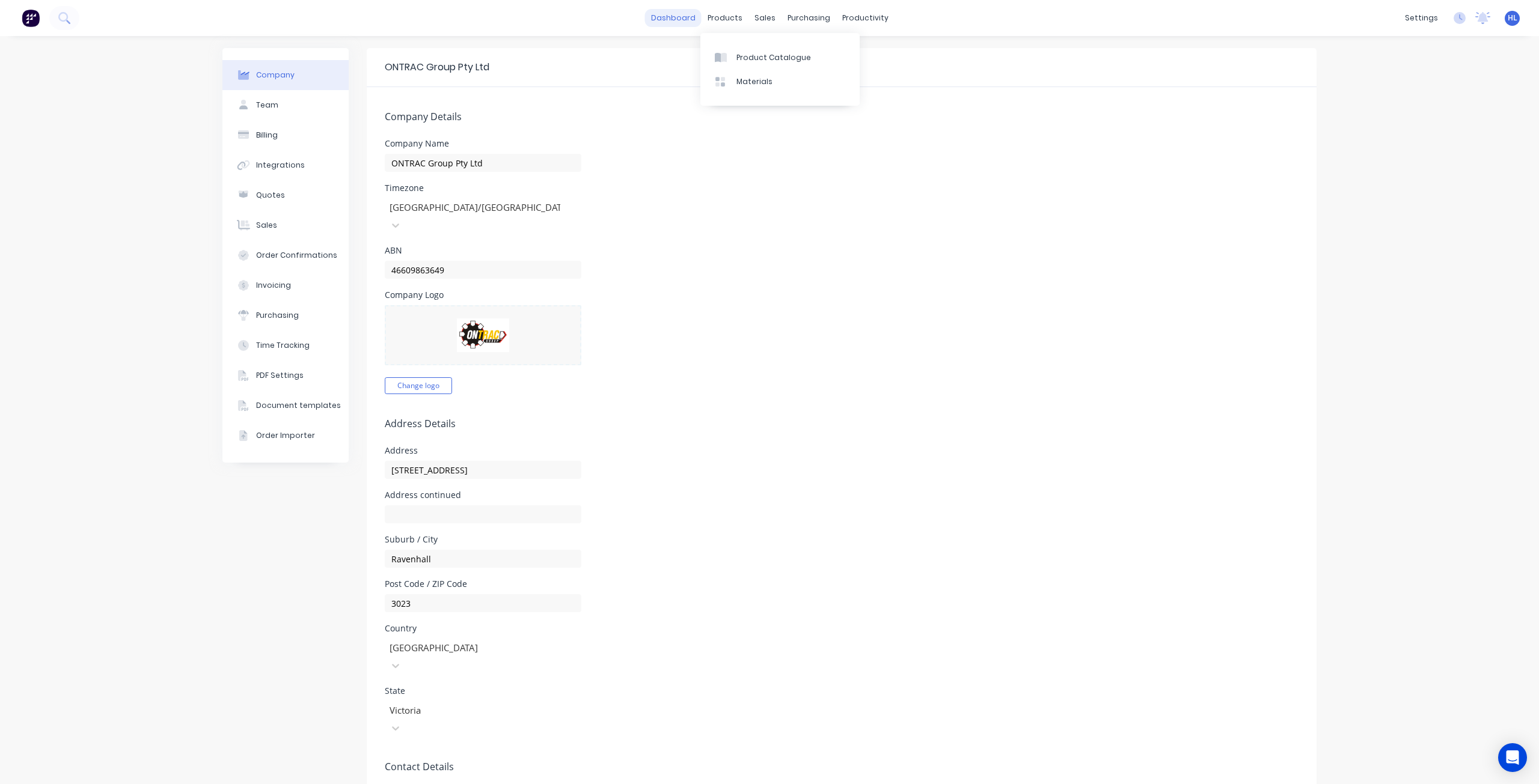
click at [685, 18] on link "dashboard" at bounding box center [673, 18] width 57 height 18
